Goal: Task Accomplishment & Management: Manage account settings

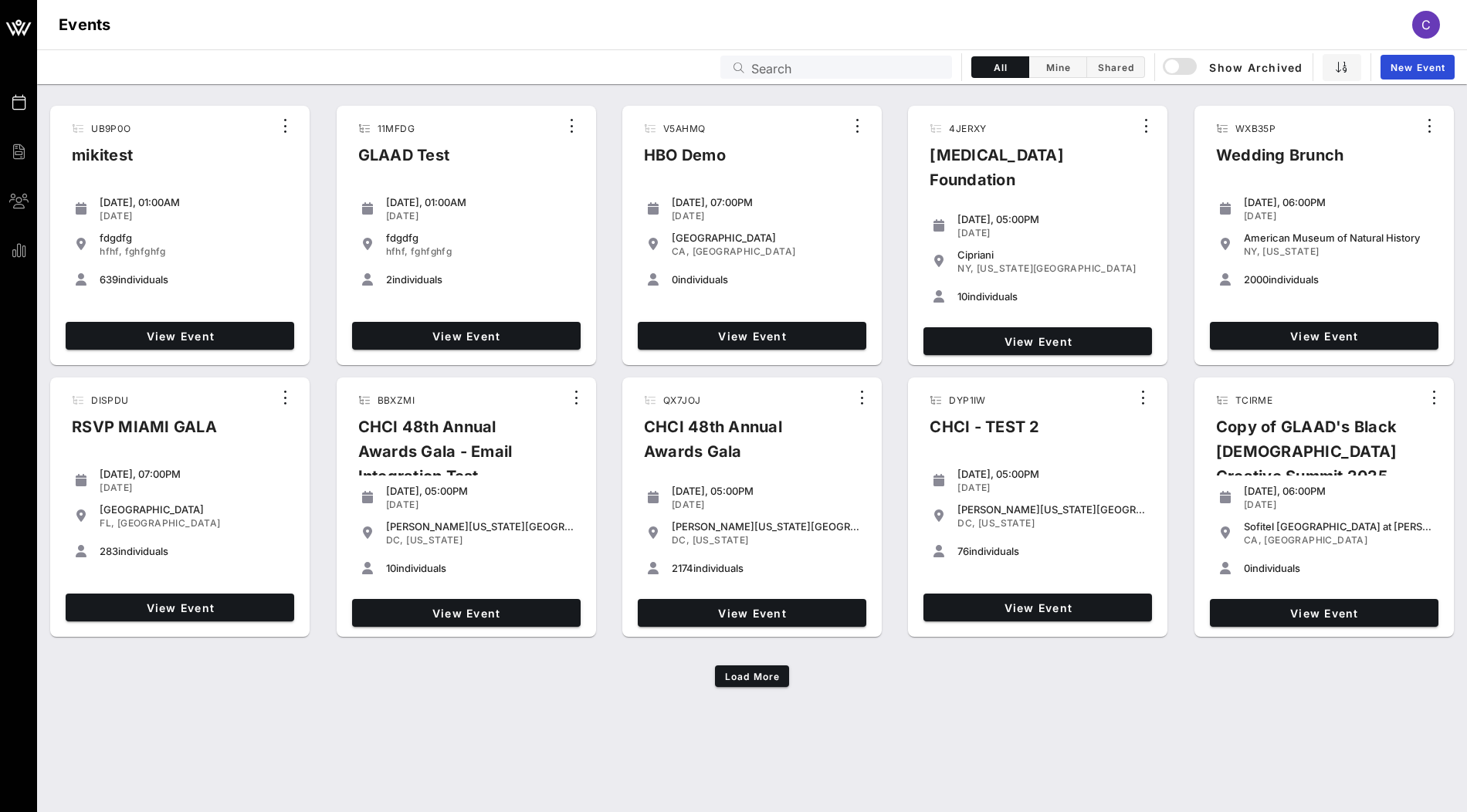
click at [875, 71] on input "Search" at bounding box center [847, 67] width 192 height 20
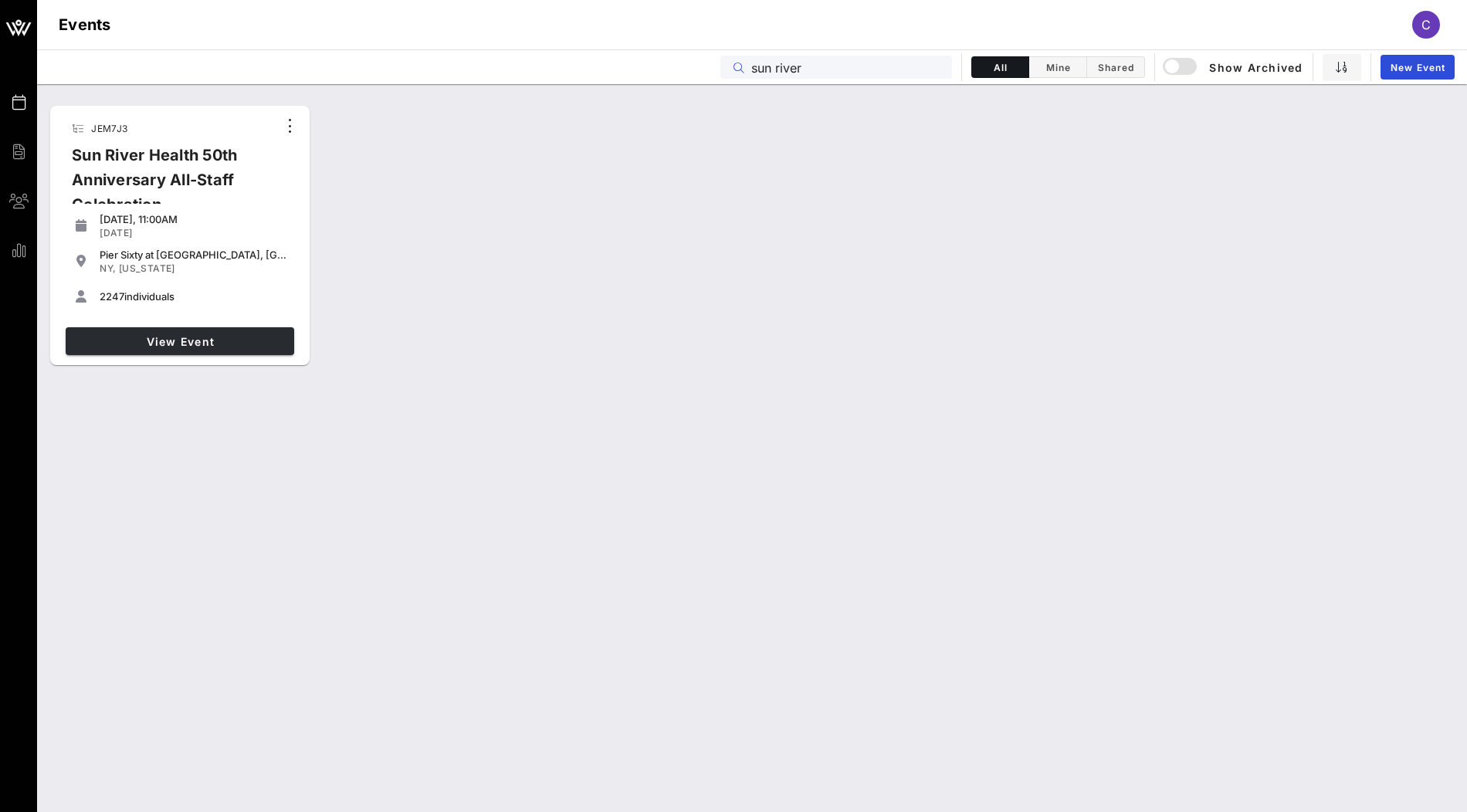
type input "sun river"
click at [199, 352] on link "View Event" at bounding box center [180, 341] width 229 height 28
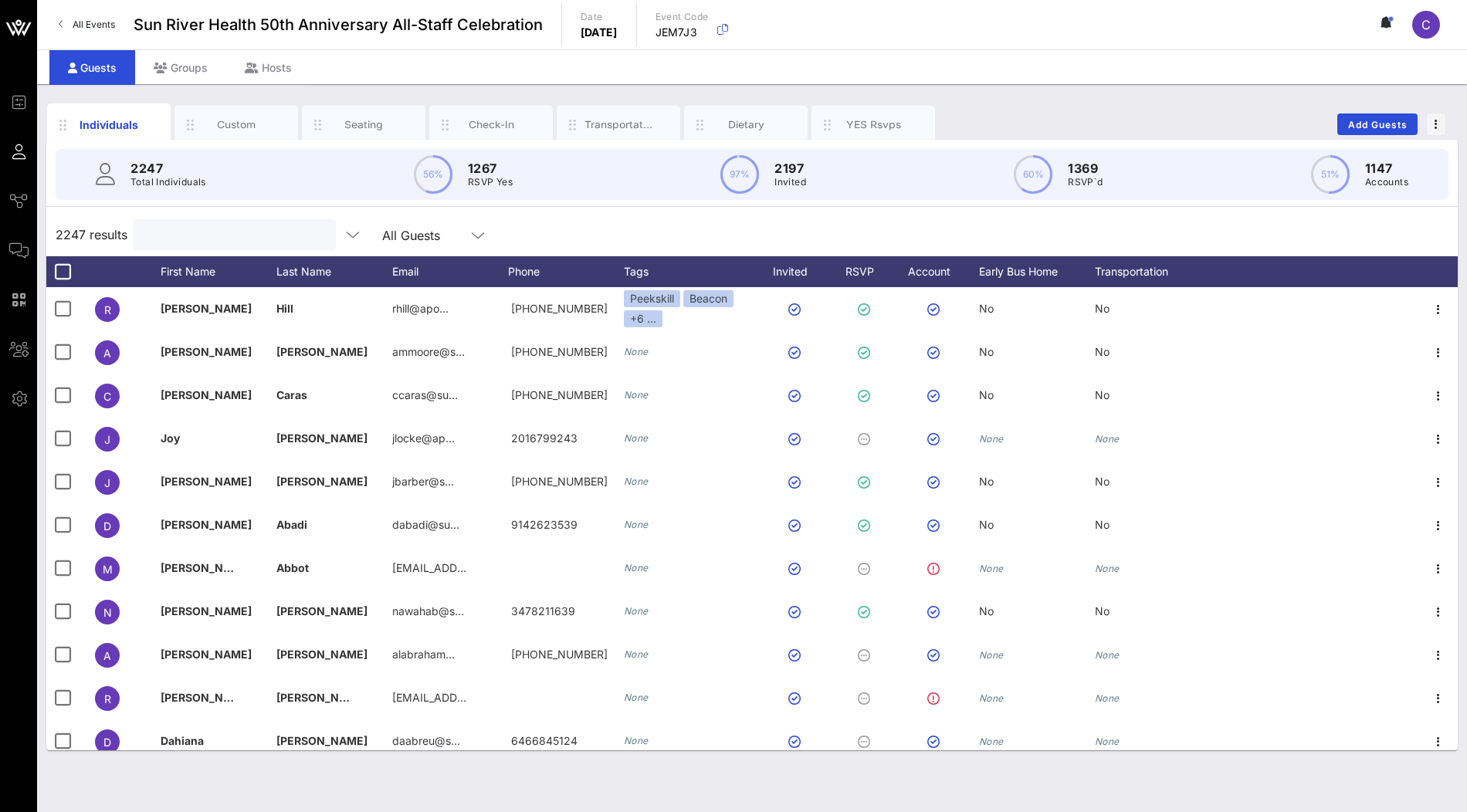
click at [197, 231] on input "text" at bounding box center [233, 234] width 180 height 20
paste input "Shannon Manning"
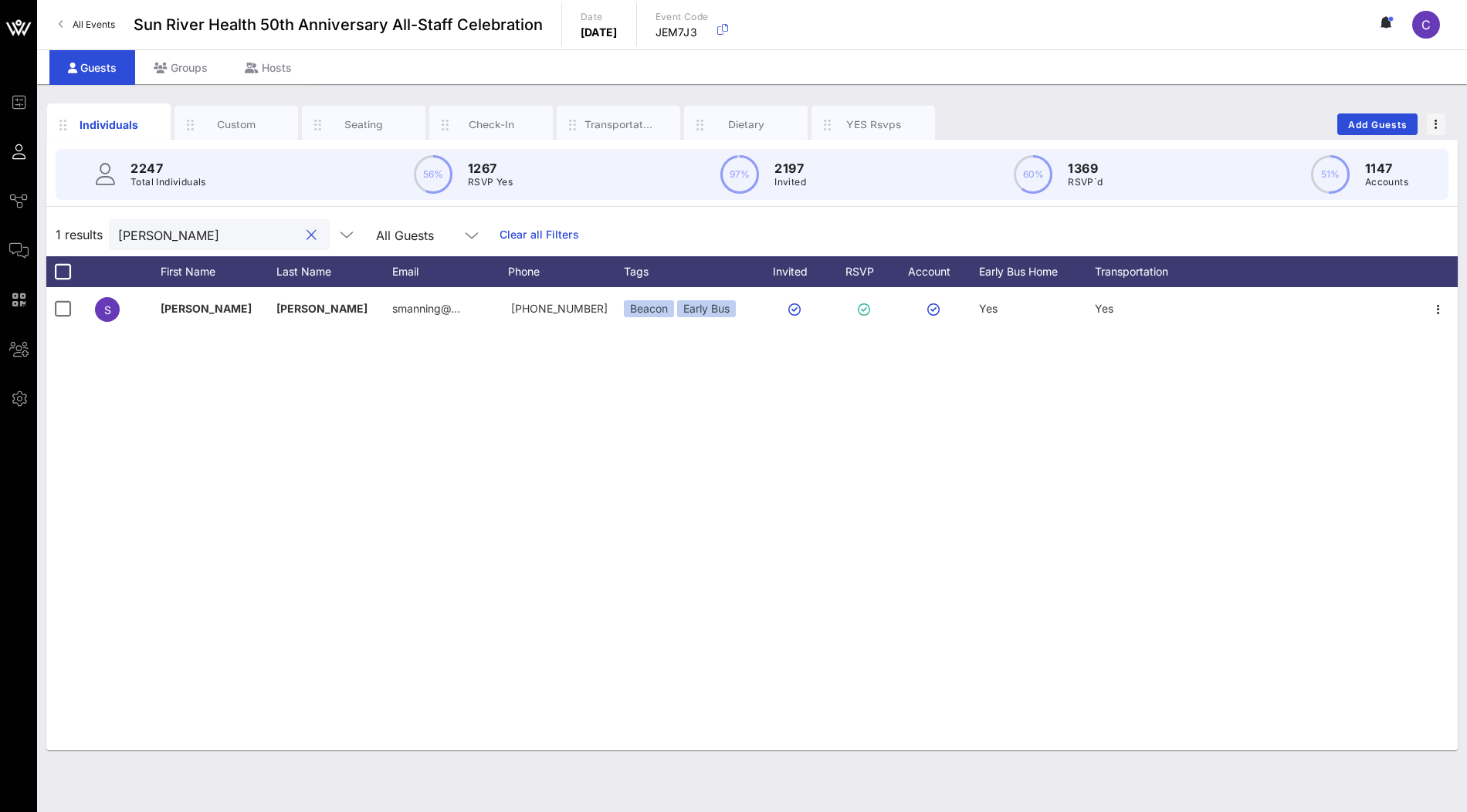
click at [199, 232] on input "Shannon Manning" at bounding box center [208, 234] width 180 height 20
paste input "acalestini@sunriver.or"
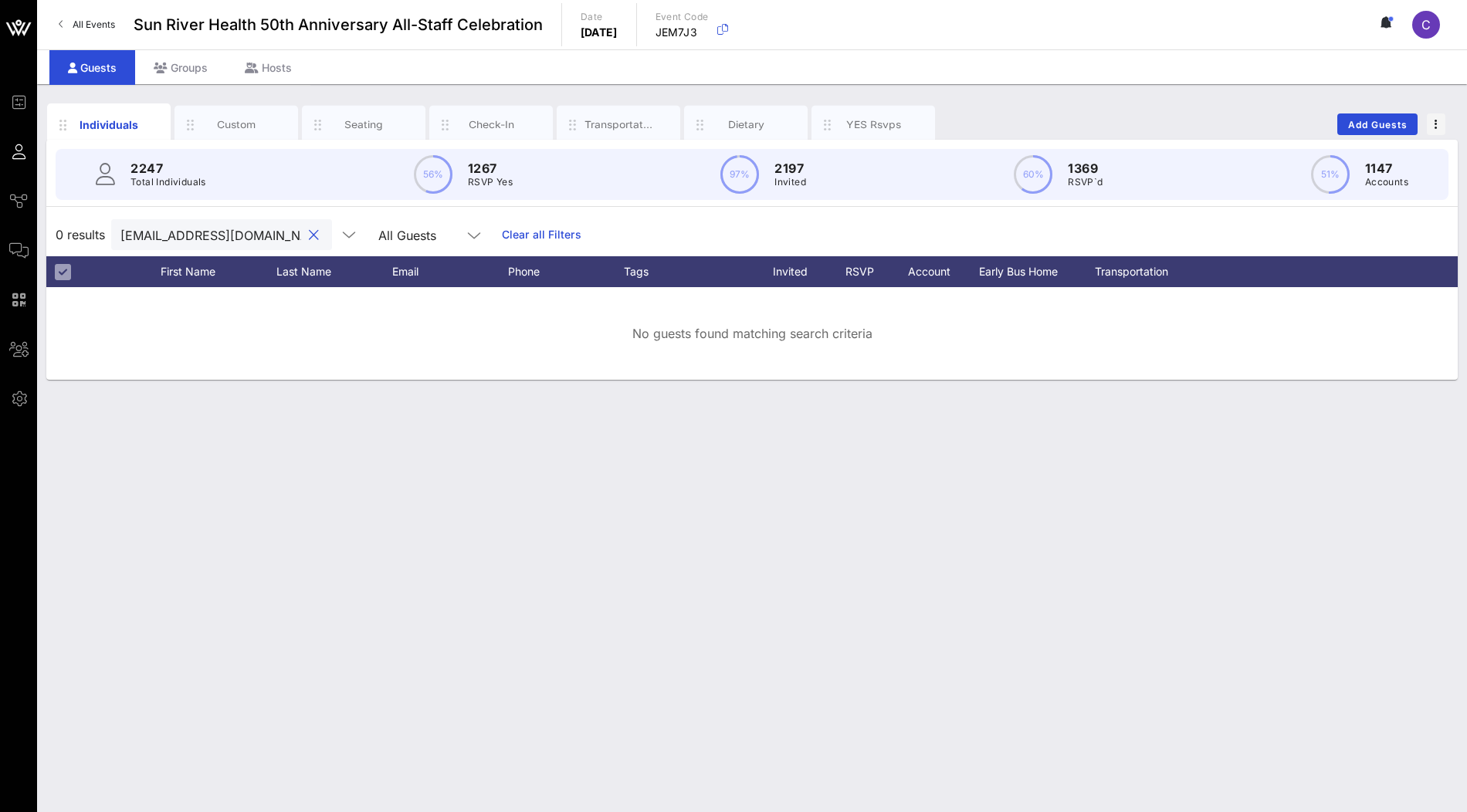
drag, startPoint x: 207, startPoint y: 234, endPoint x: 79, endPoint y: 235, distance: 128.0
click at [79, 235] on div "0 results acalestini@sunriver.org All Guests Clear all Filters" at bounding box center [752, 234] width 1412 height 43
click at [231, 231] on input "acalestini@sunriver.org" at bounding box center [210, 234] width 180 height 20
paste input "Calestini"
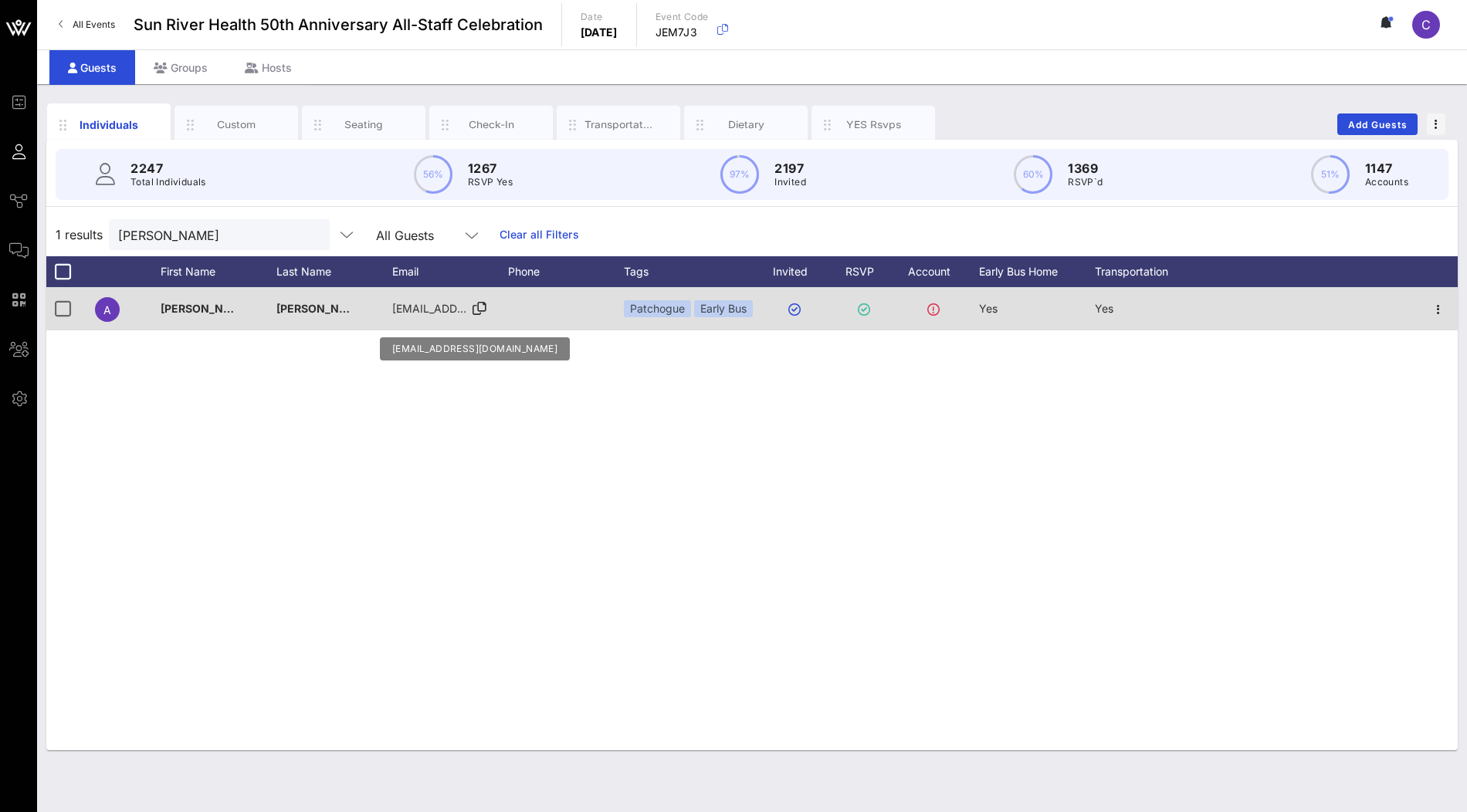
click at [477, 309] on icon at bounding box center [479, 309] width 14 height 2
click at [481, 308] on icon at bounding box center [479, 309] width 14 height 2
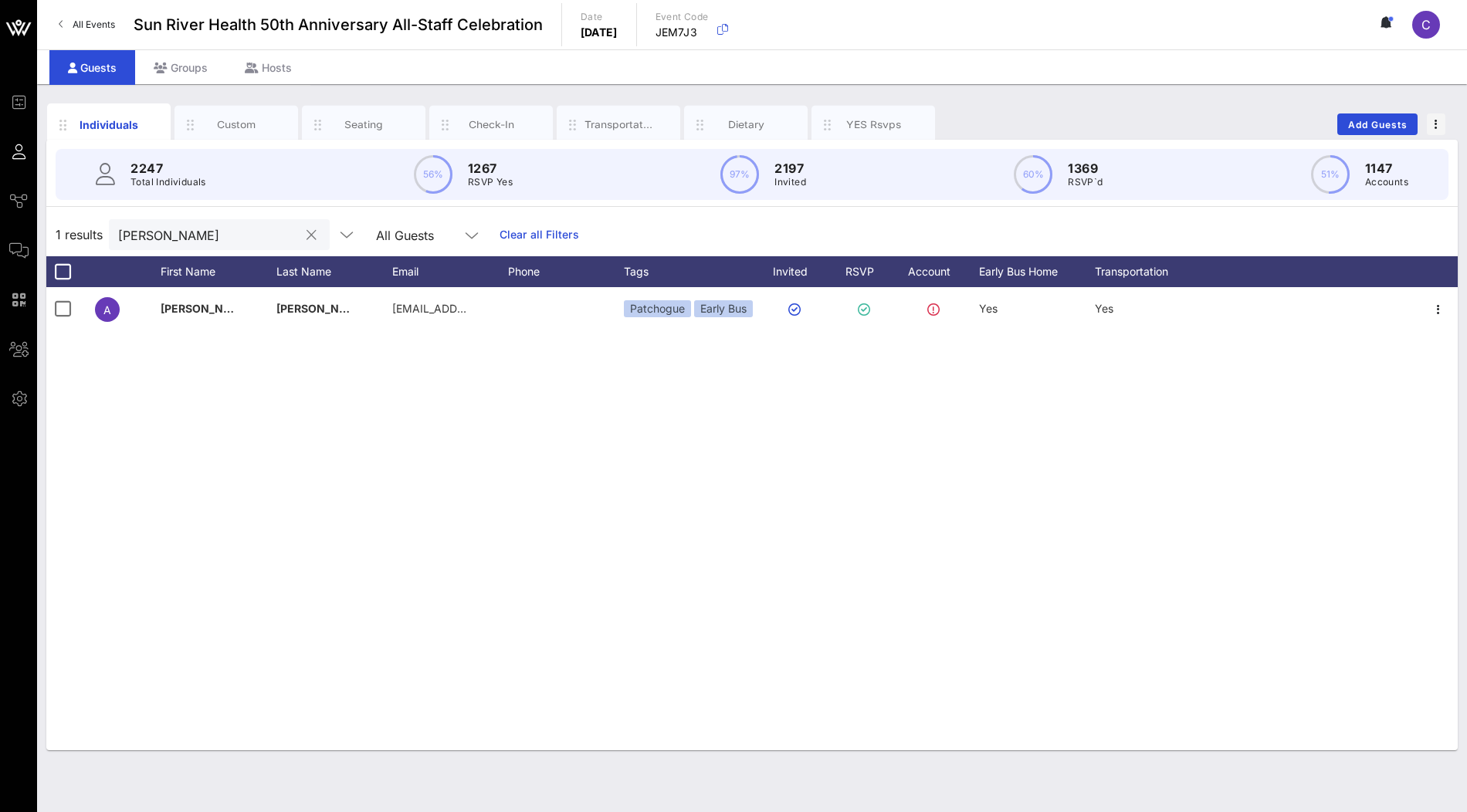
click at [218, 238] on input "Calestini" at bounding box center [208, 234] width 180 height 20
paste input "Aubrey Sanchez"
click at [217, 237] on input "Aubrey Sanchez" at bounding box center [208, 234] width 180 height 20
paste input "Shannon Manning"
click at [233, 230] on input "Shannon Manning" at bounding box center [208, 234] width 180 height 20
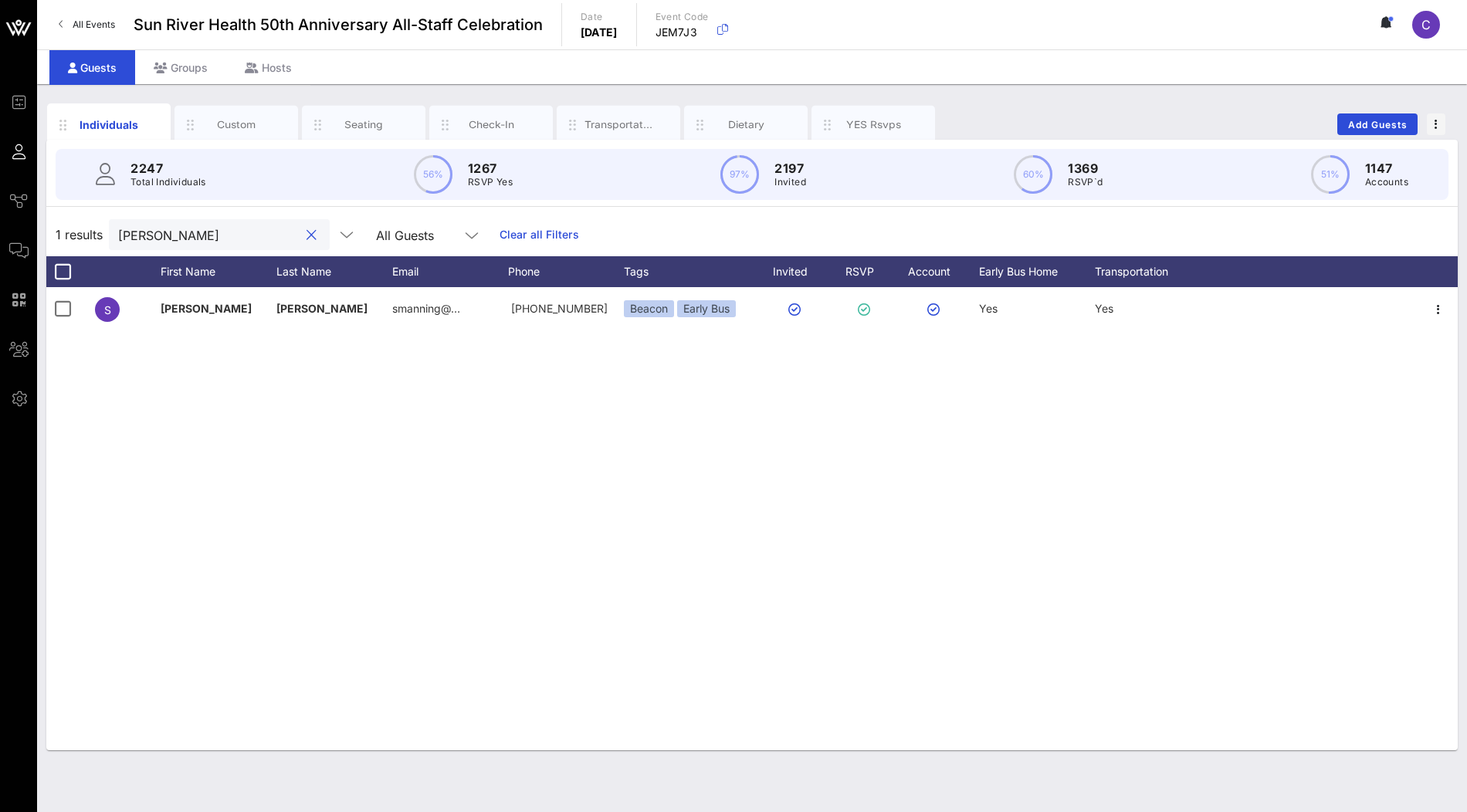
paste input "amantha"
click at [253, 231] on input "Samantha moral" at bounding box center [208, 234] width 180 height 20
click at [228, 235] on input "seide" at bounding box center [210, 234] width 180 height 20
paste input "Jasmine Dillard"
click at [236, 239] on input "Jasmine Dillard" at bounding box center [208, 234] width 180 height 20
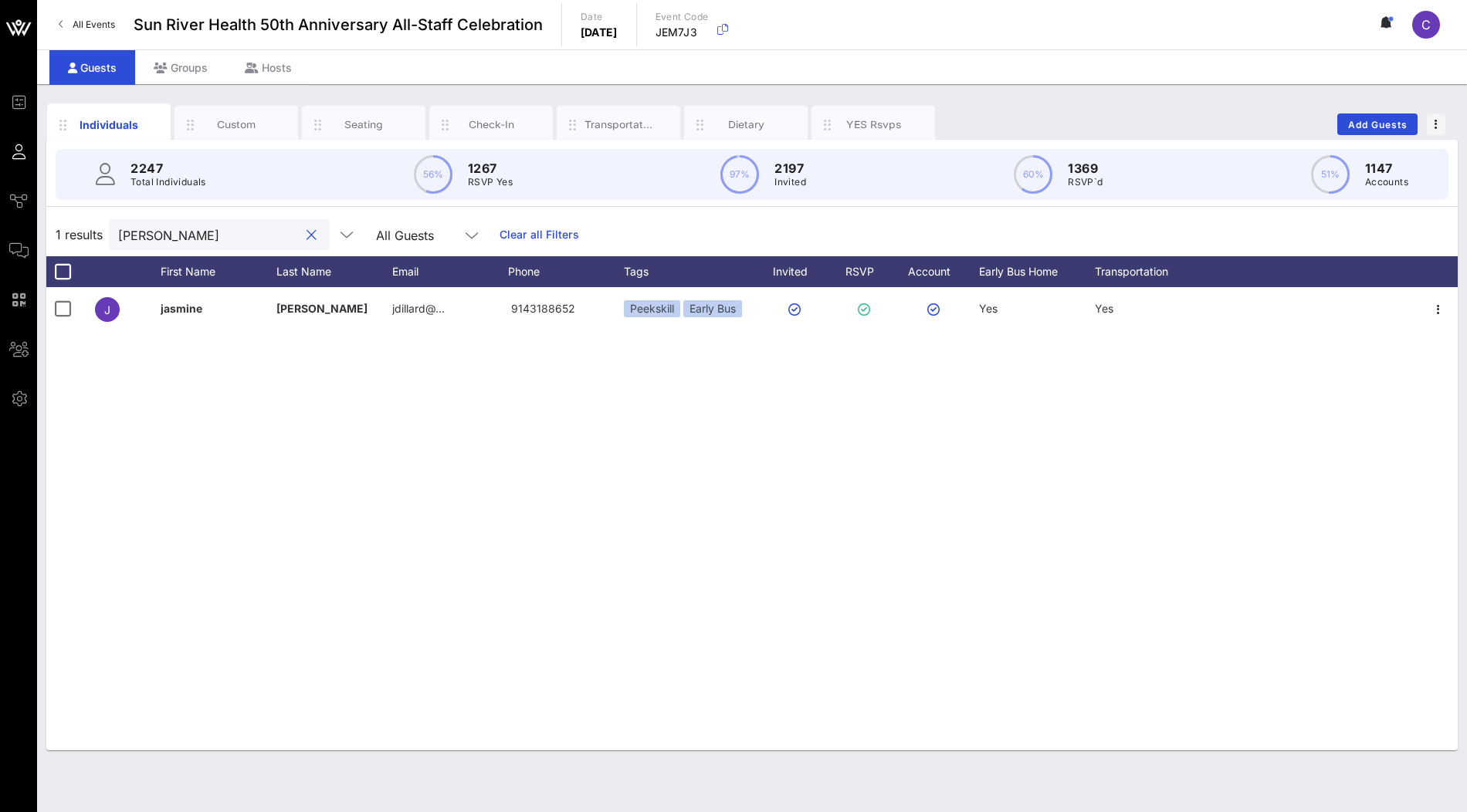
paste input "[EMAIL_ADDRESS][DOMAIN_NAME]"
type input "[EMAIL_ADDRESS][DOMAIN_NAME]"
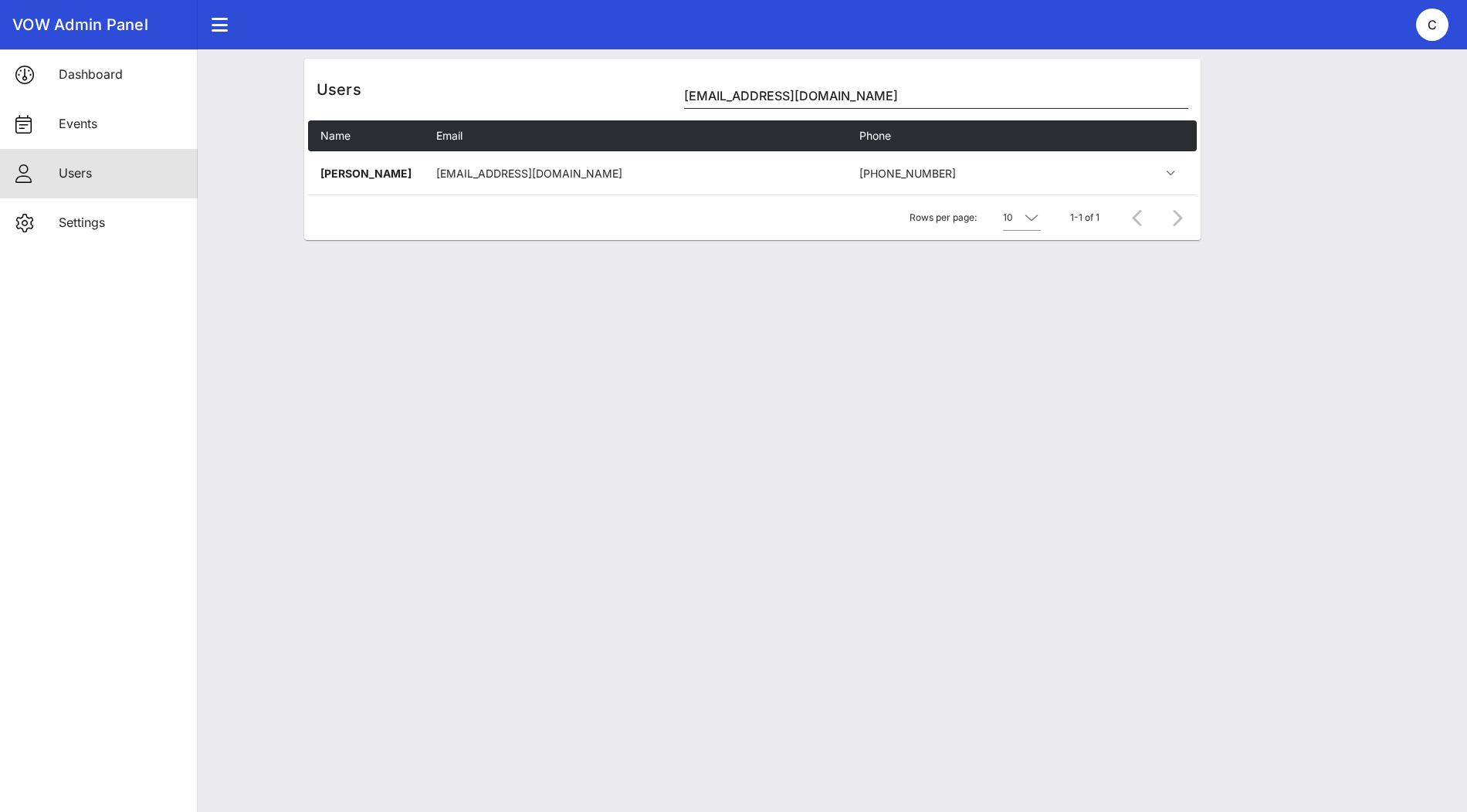
click at [764, 99] on input "[EMAIL_ADDRESS][DOMAIN_NAME]" at bounding box center [936, 95] width 504 height 25
paste input "[PERSON_NAME]"
click at [757, 90] on input "[PERSON_NAME]" at bounding box center [936, 95] width 504 height 25
paste input "[EMAIL_ADDRESS][DOMAIN_NAME]"
click at [755, 96] on input "[EMAIL_ADDRESS][DOMAIN_NAME]" at bounding box center [936, 95] width 504 height 25
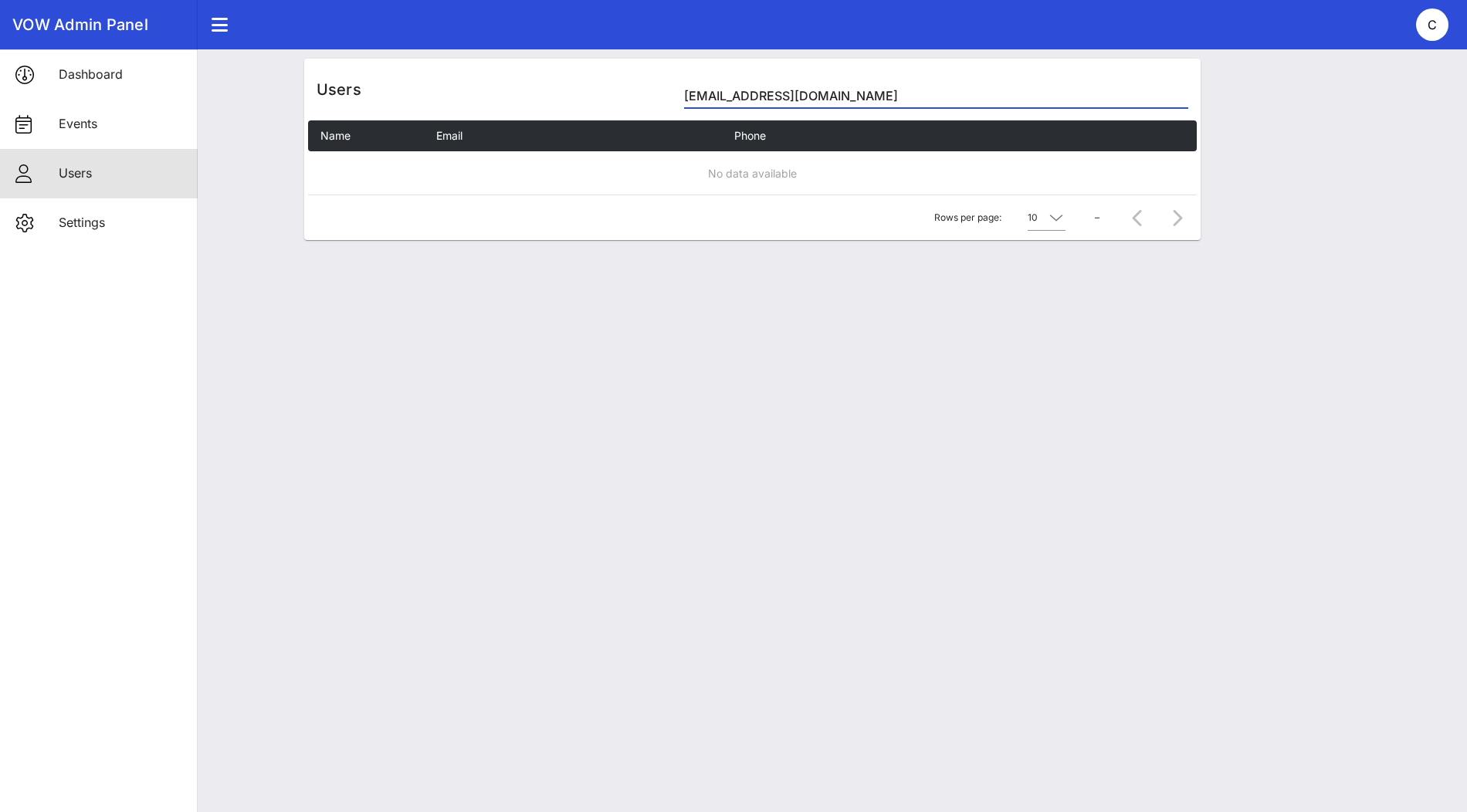
paste input "smorales"
type input "[EMAIL_ADDRESS][DOMAIN_NAME]"
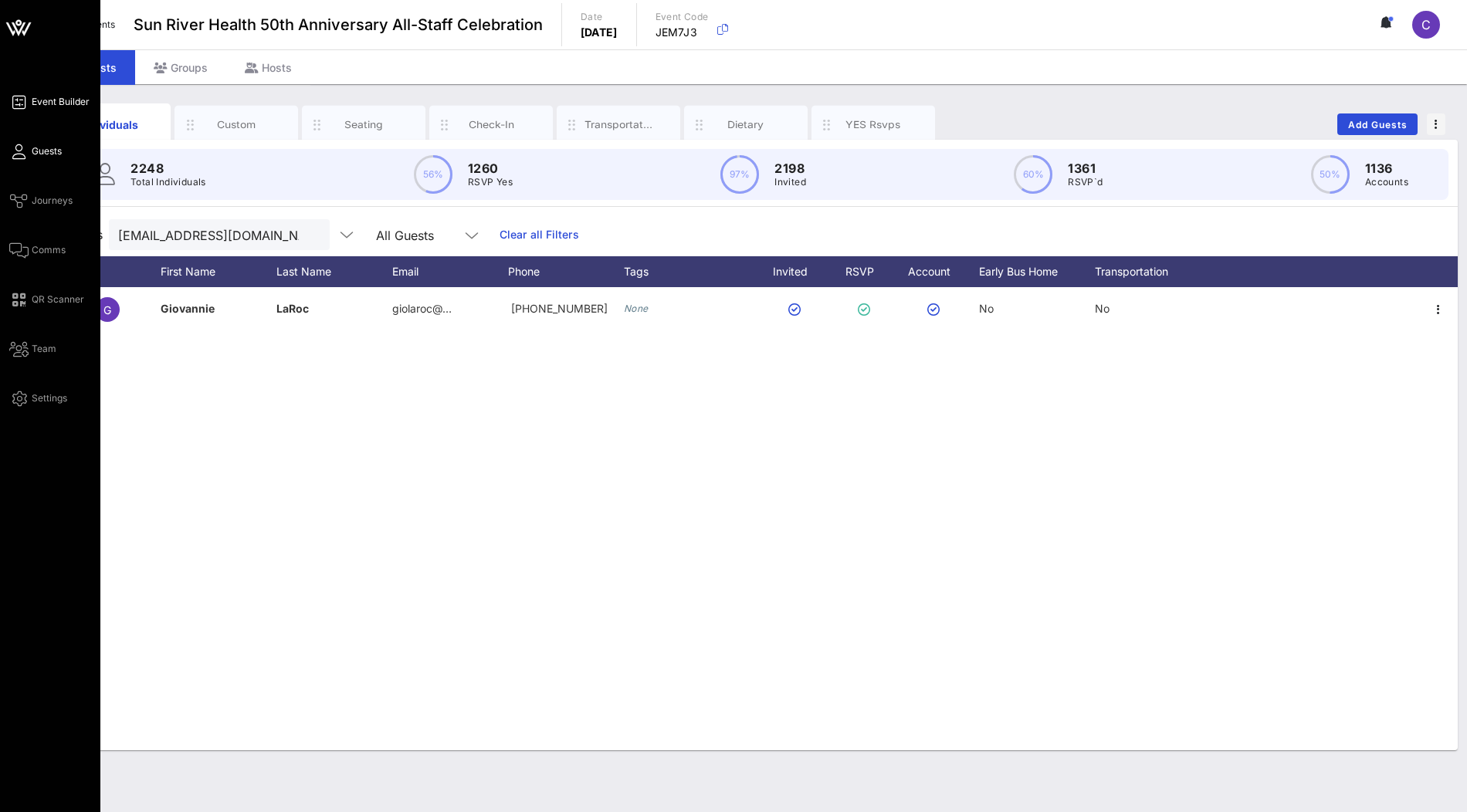
click at [70, 105] on span "Event Builder" at bounding box center [60, 102] width 58 height 14
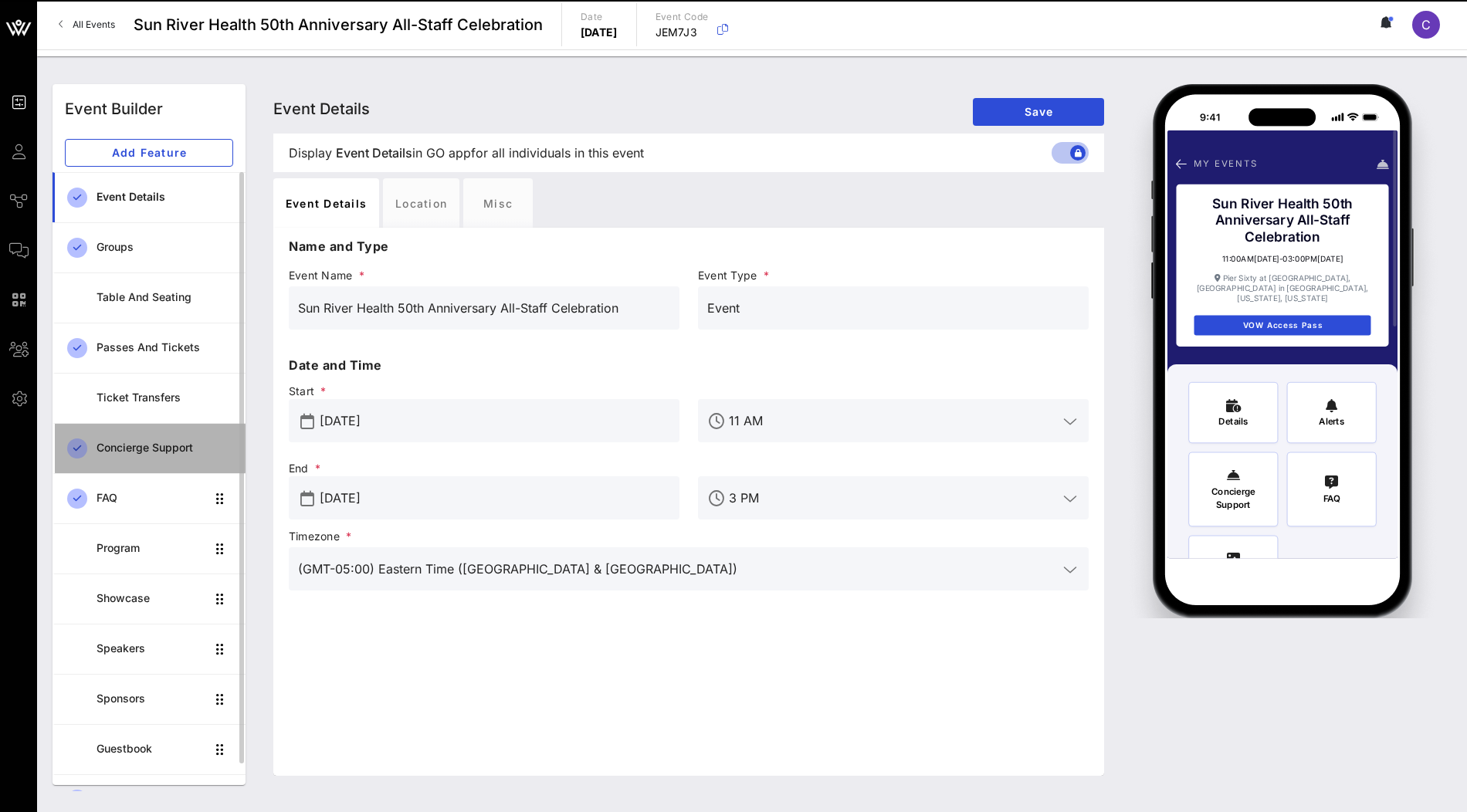
click at [163, 442] on div "Concierge Support" at bounding box center [164, 448] width 136 height 13
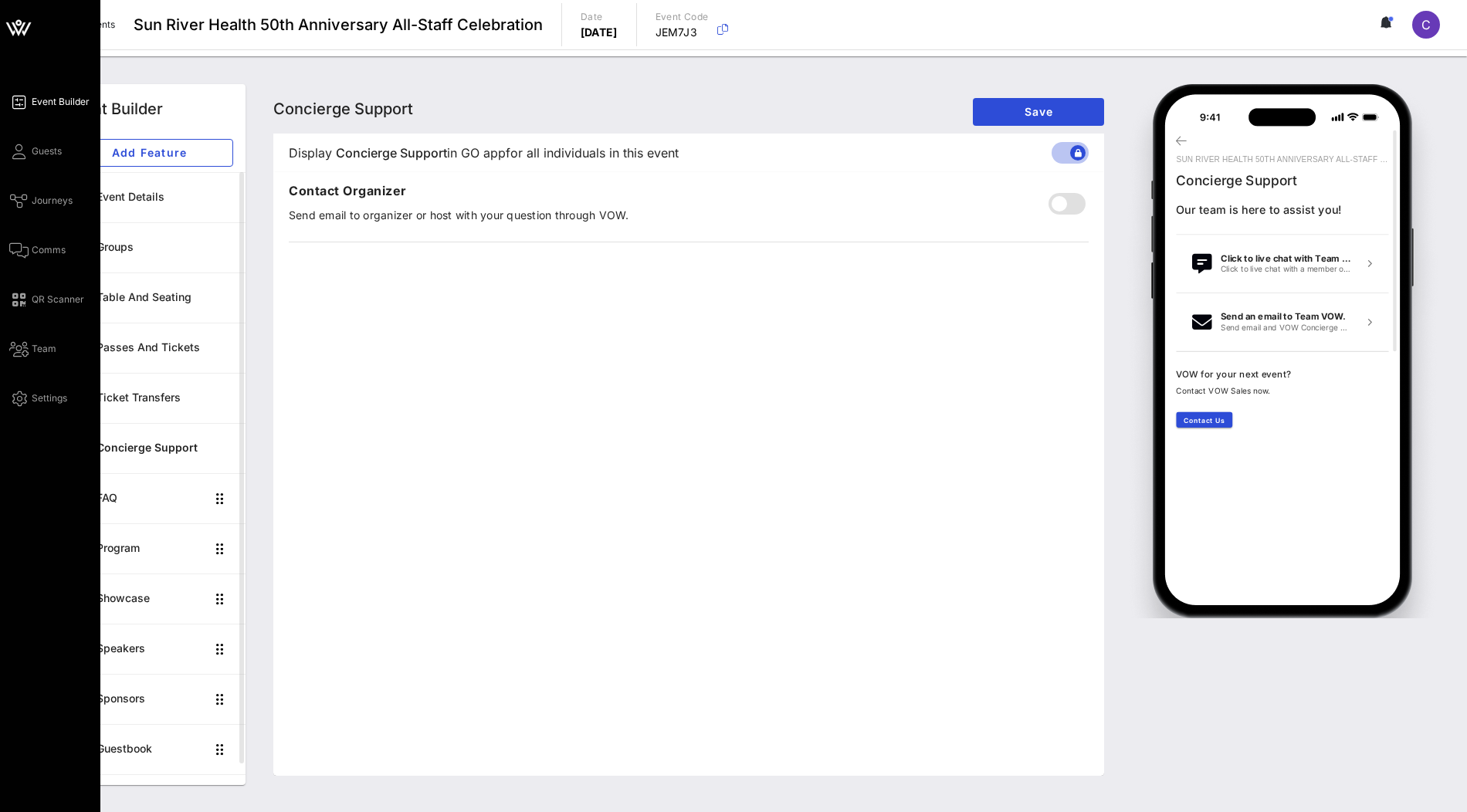
click at [15, 27] on icon at bounding box center [18, 29] width 14 height 13
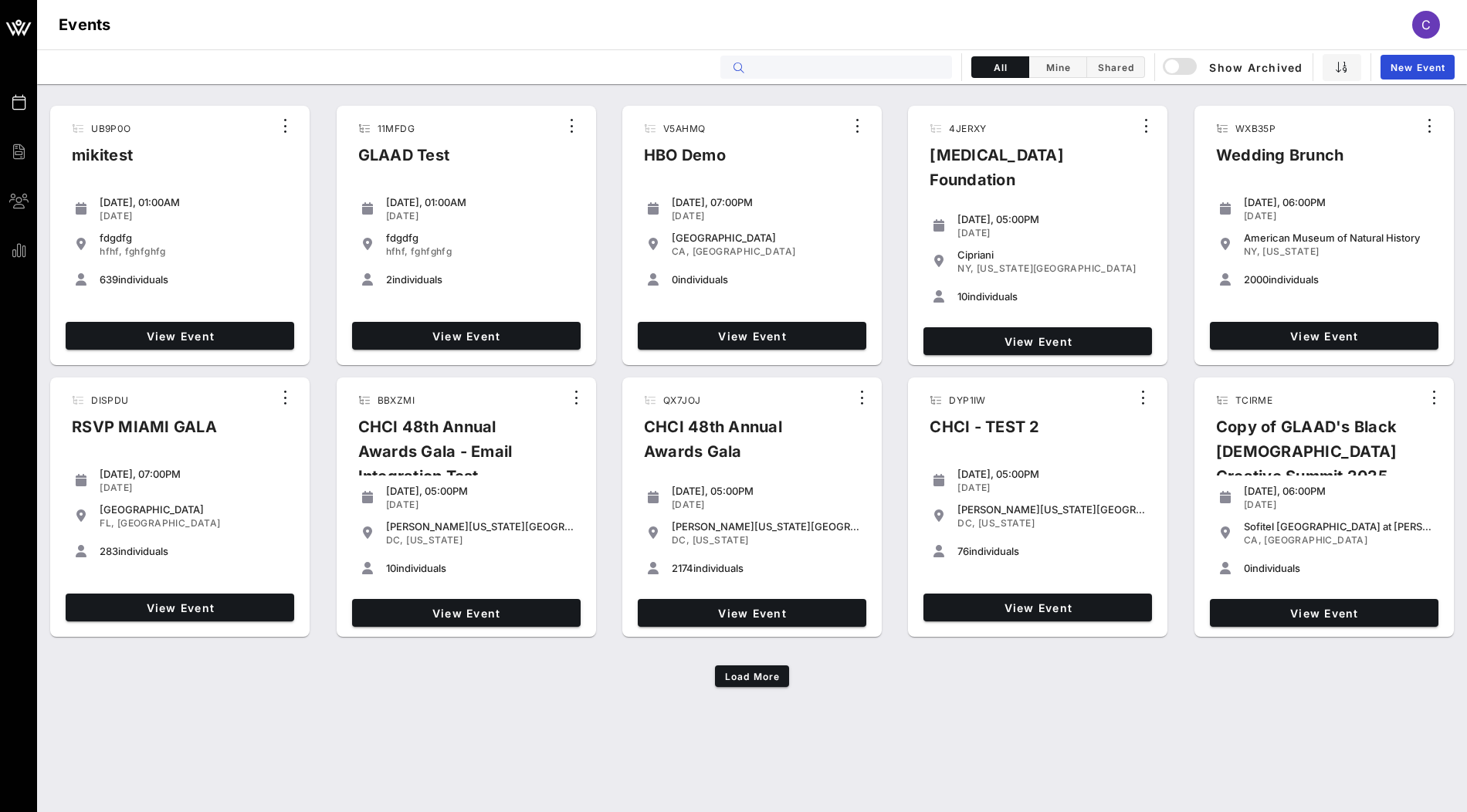
click at [842, 65] on input "text" at bounding box center [847, 67] width 192 height 20
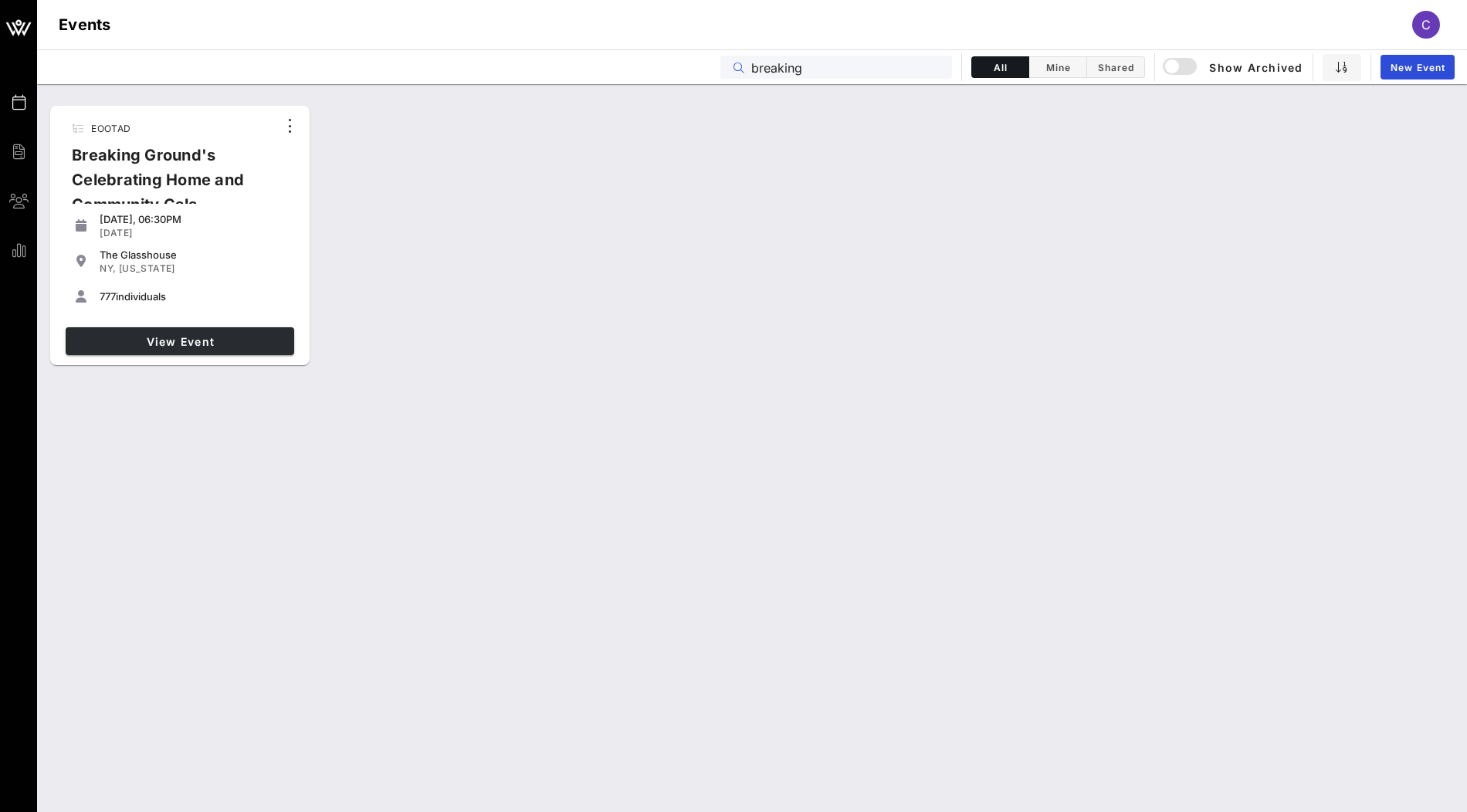
type input "breaking"
click at [275, 335] on span "View Event" at bounding box center [179, 342] width 217 height 13
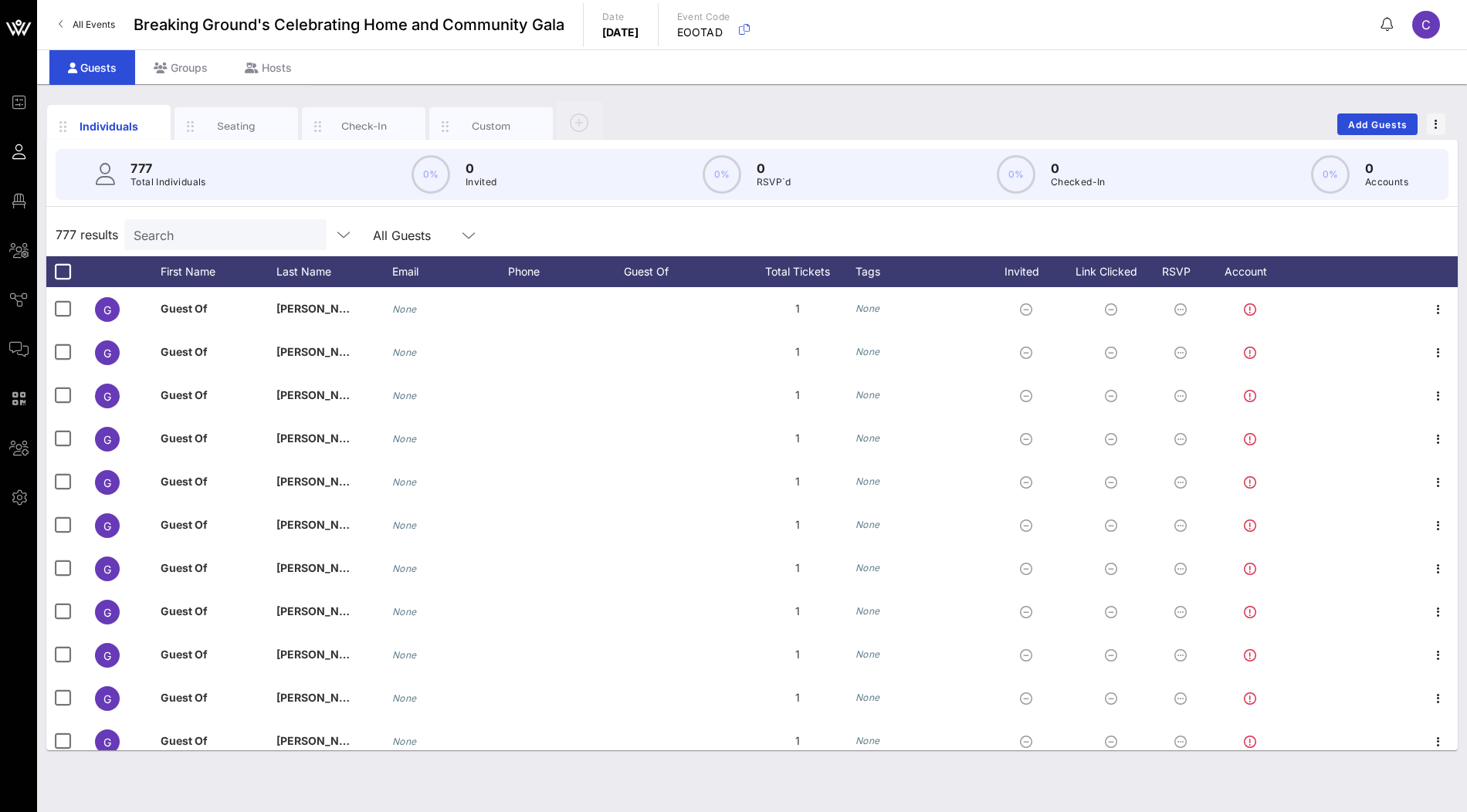
click at [236, 233] on input "Search" at bounding box center [223, 234] width 180 height 20
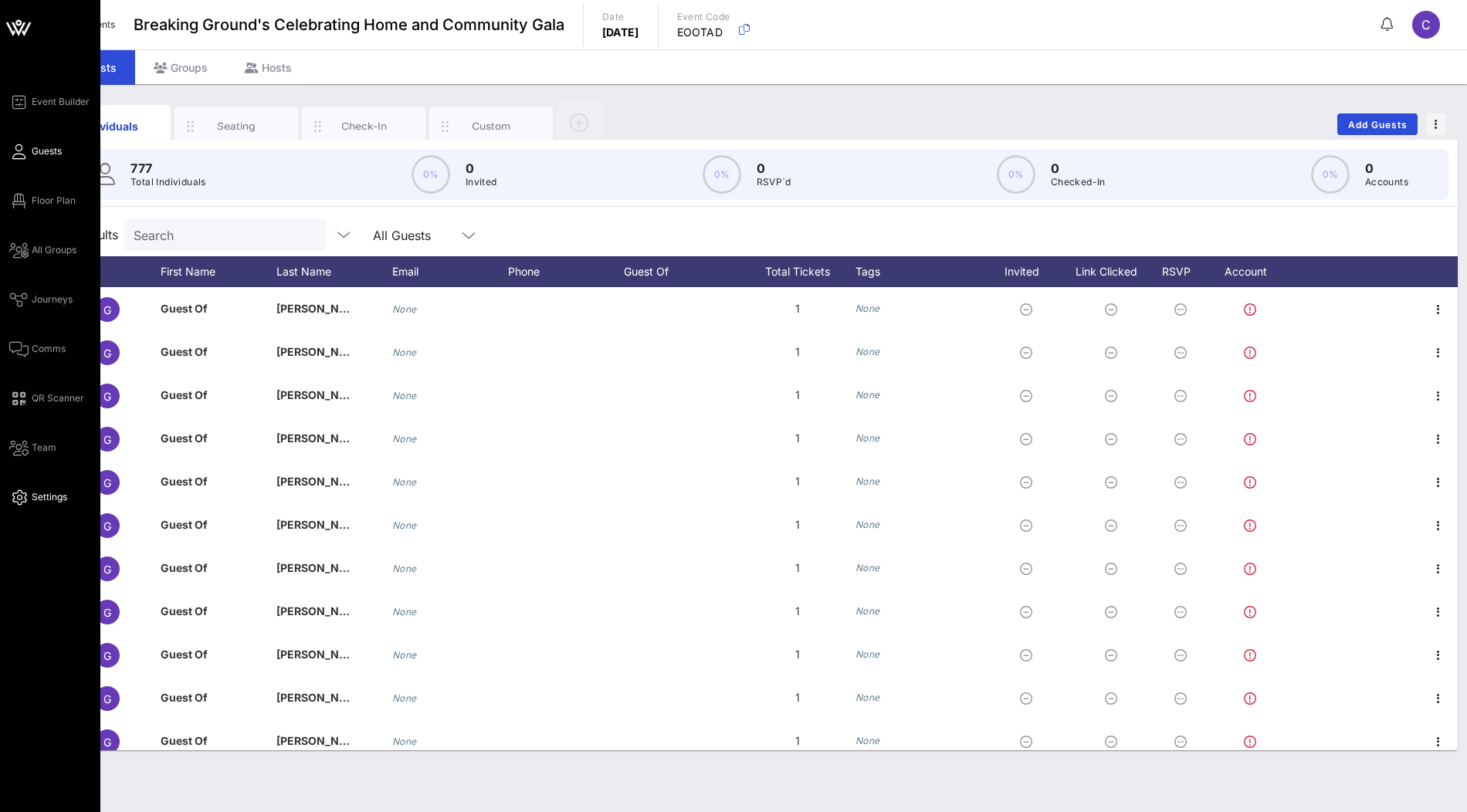
click at [44, 490] on span "Settings" at bounding box center [49, 497] width 35 height 14
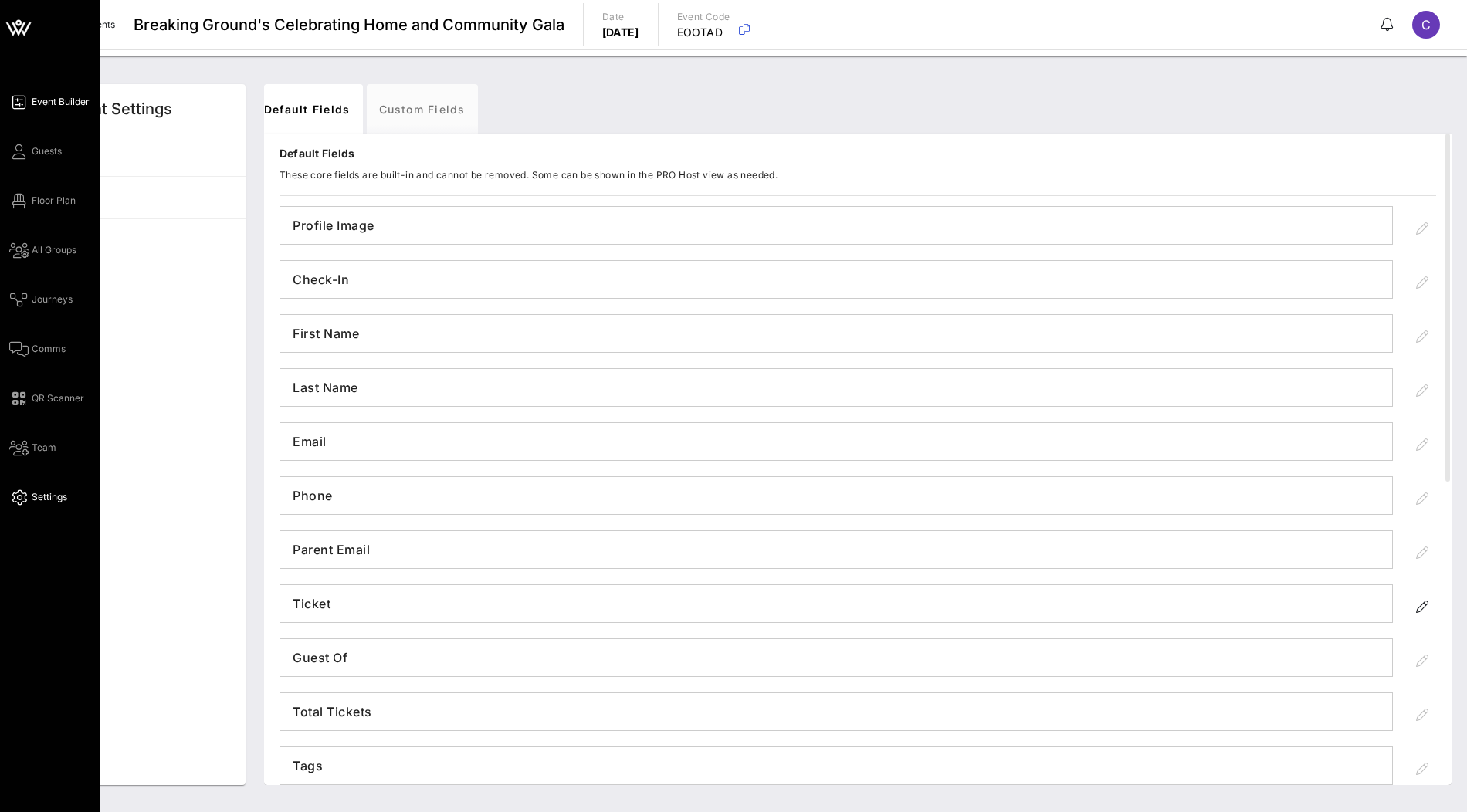
click at [54, 99] on span "Event Builder" at bounding box center [60, 102] width 58 height 14
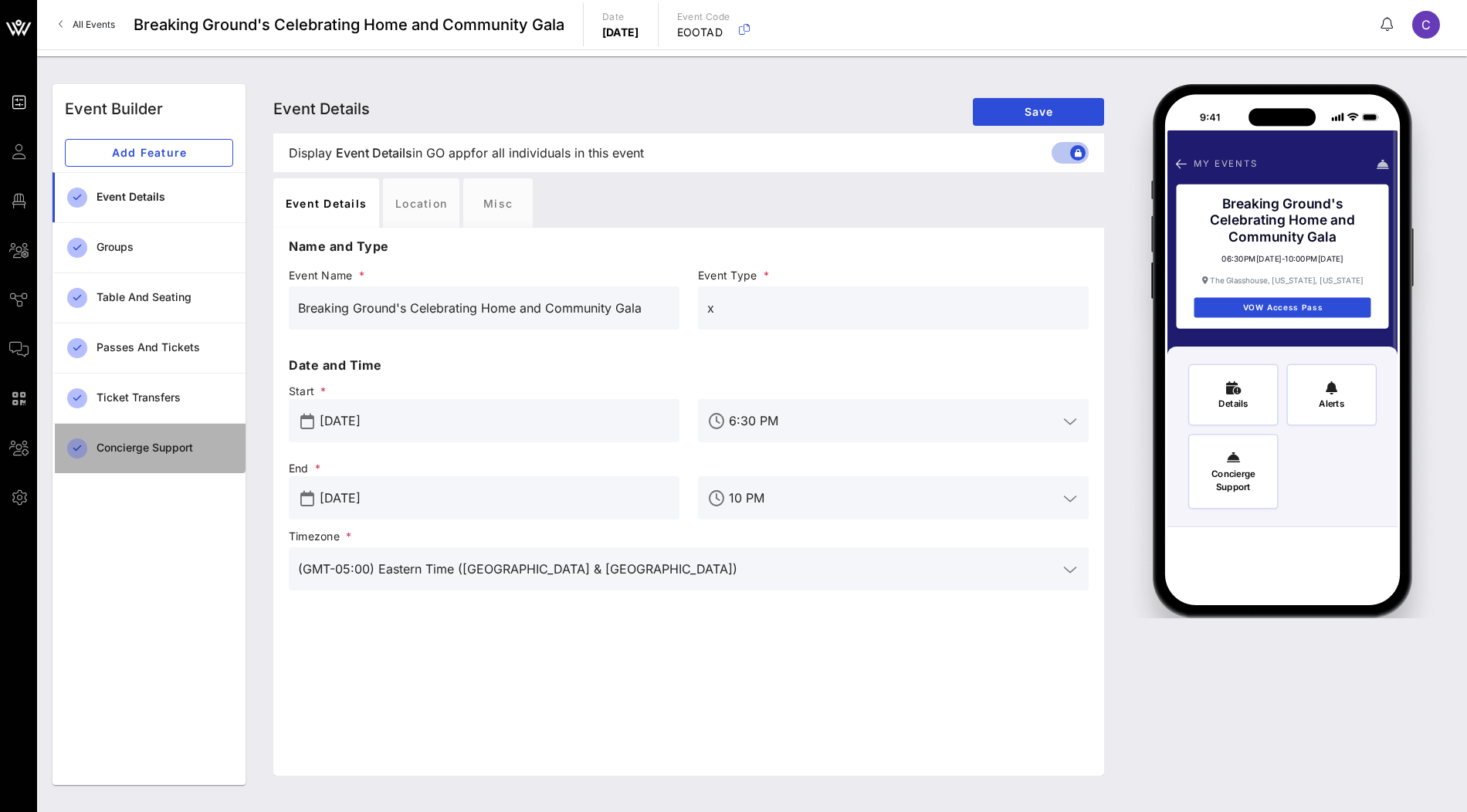
click at [186, 448] on div "Concierge Support" at bounding box center [164, 448] width 136 height 13
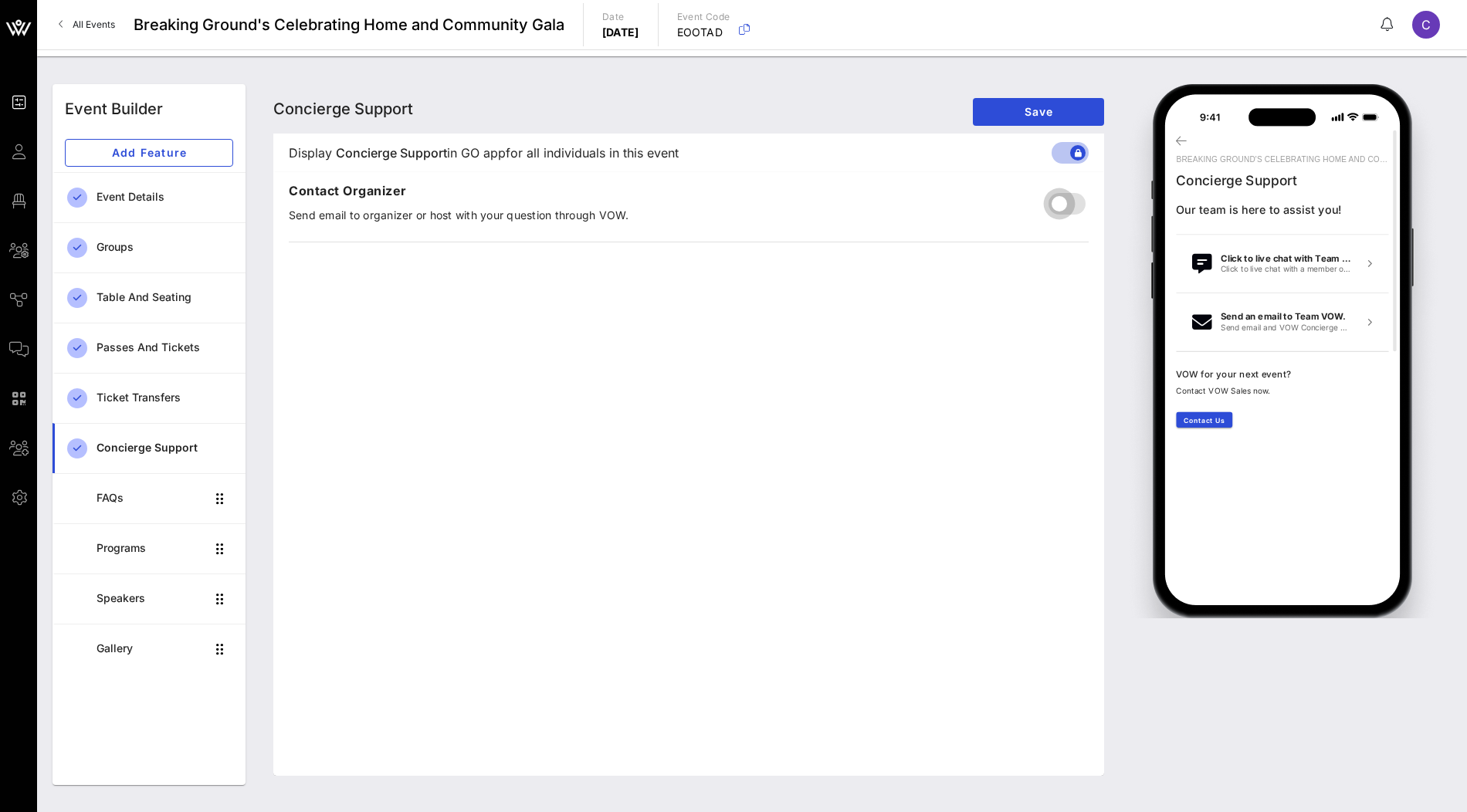
click at [1066, 204] on div at bounding box center [1059, 204] width 27 height 27
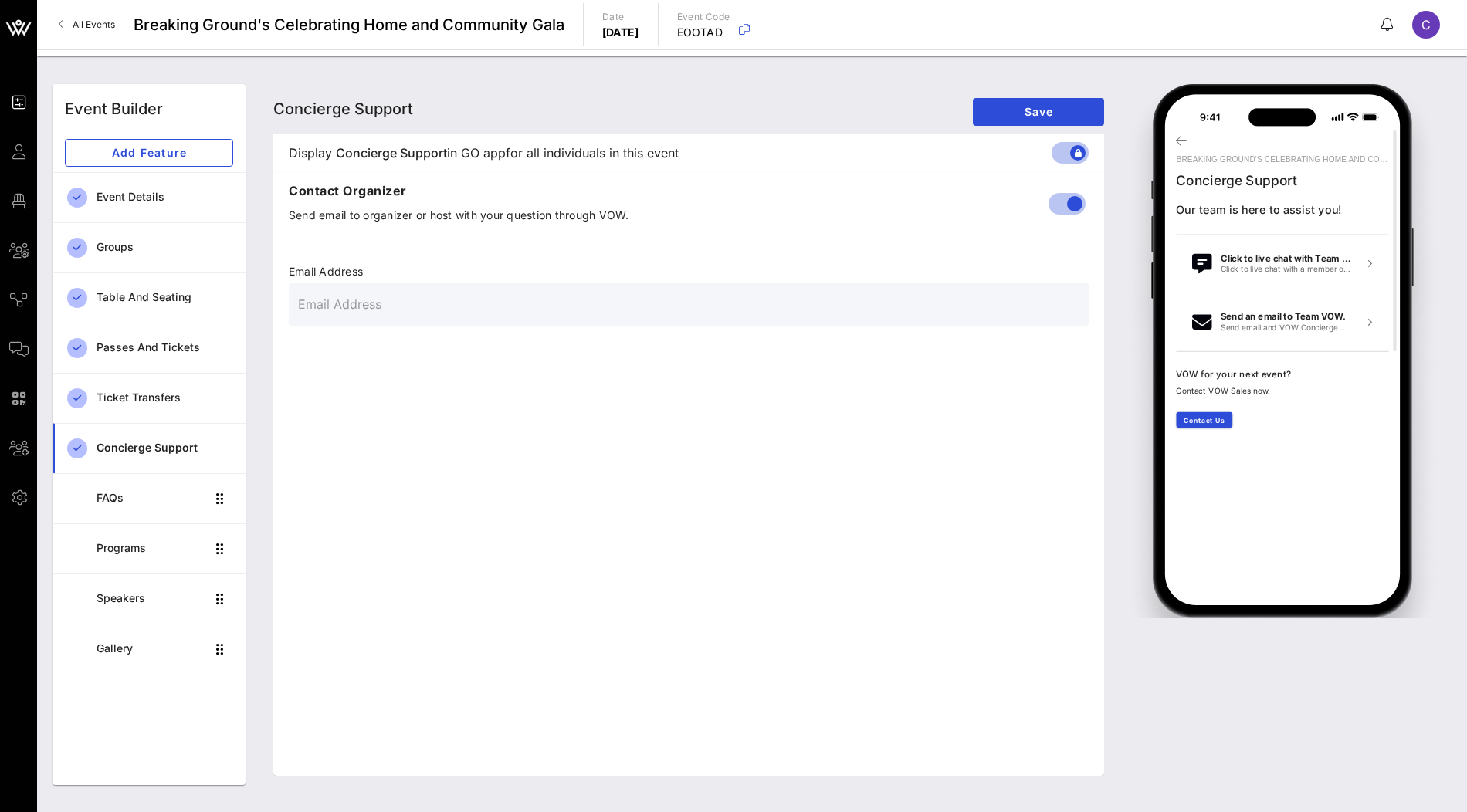
click at [675, 304] on input "text" at bounding box center [688, 304] width 782 height 25
paste input "vmiller@breakingground.org"
type input "vmiller@breakingground.org"
click at [1056, 91] on div "Concierge Support Concierge Support Concierge Support Save" at bounding box center [688, 109] width 831 height 50
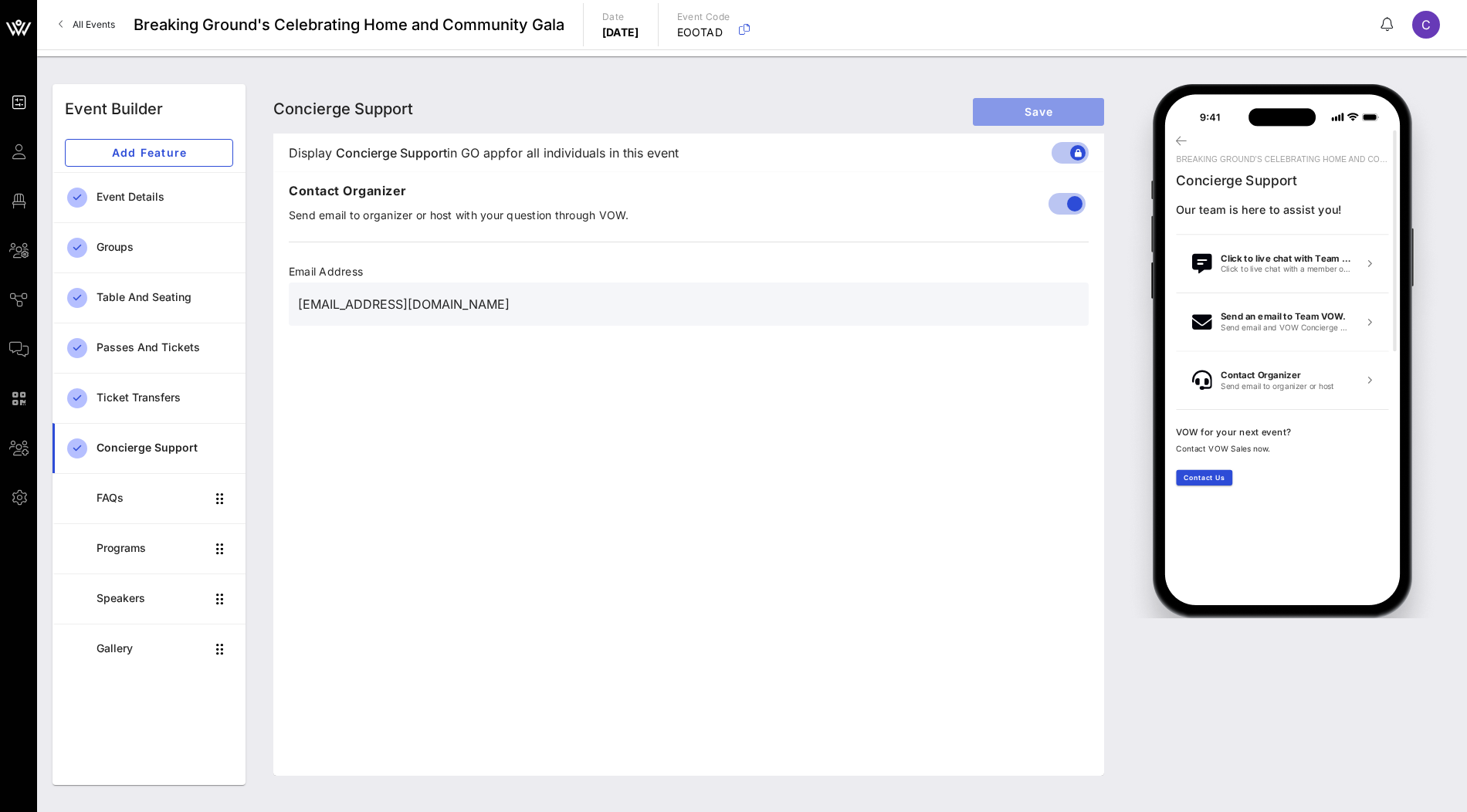
click at [1039, 111] on span "Save" at bounding box center [1038, 112] width 107 height 13
click at [1046, 114] on span "Save" at bounding box center [1038, 112] width 107 height 13
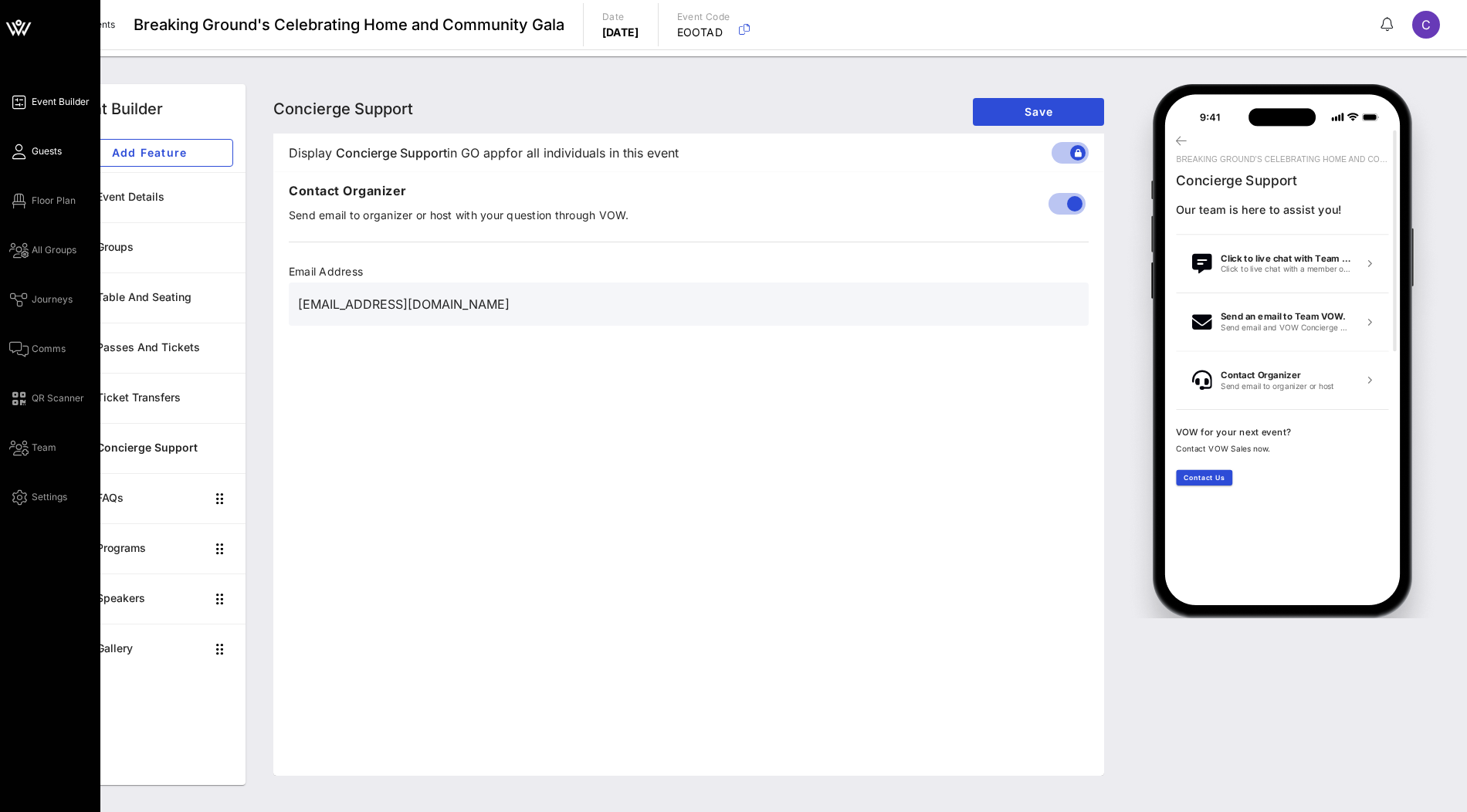
click at [32, 153] on span "Guests" at bounding box center [47, 151] width 31 height 14
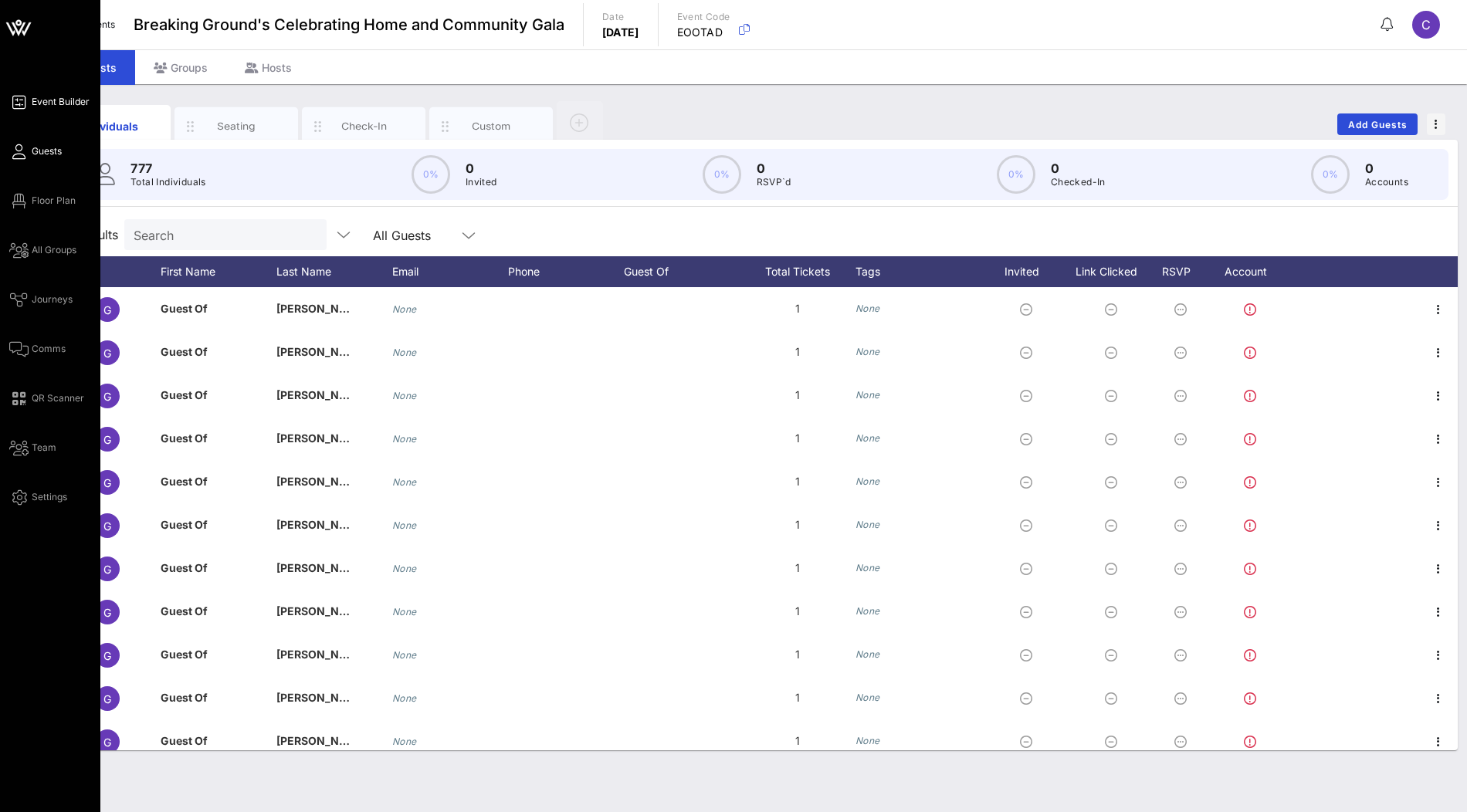
click at [52, 106] on span "Event Builder" at bounding box center [60, 102] width 58 height 14
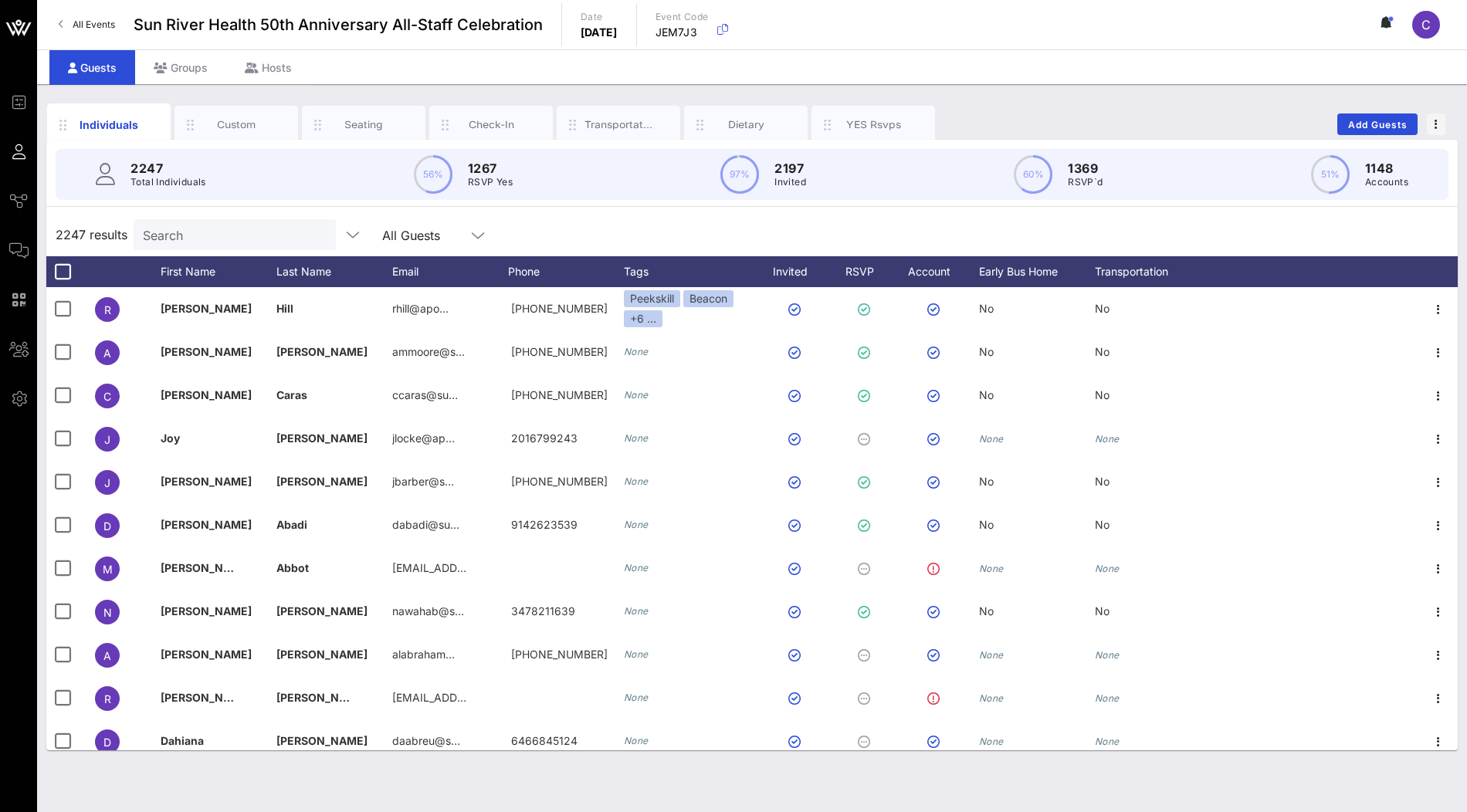
click at [192, 227] on input "Search" at bounding box center [233, 234] width 180 height 20
paste input "[EMAIL_ADDRESS][DOMAIN_NAME]"
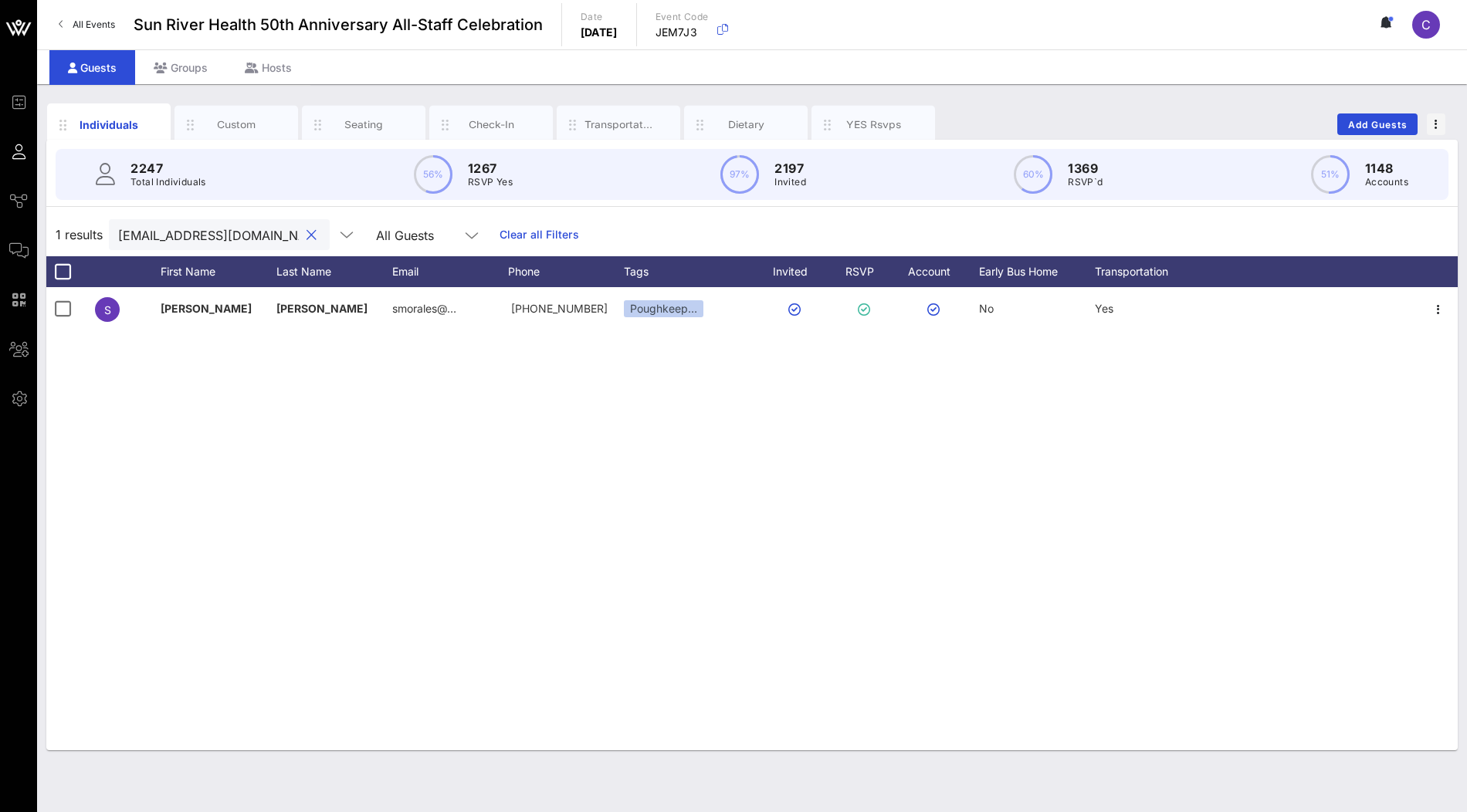
type input "[EMAIL_ADDRESS][DOMAIN_NAME]"
click at [306, 231] on button "clear icon" at bounding box center [311, 236] width 10 height 15
